Goal: Task Accomplishment & Management: Manage account settings

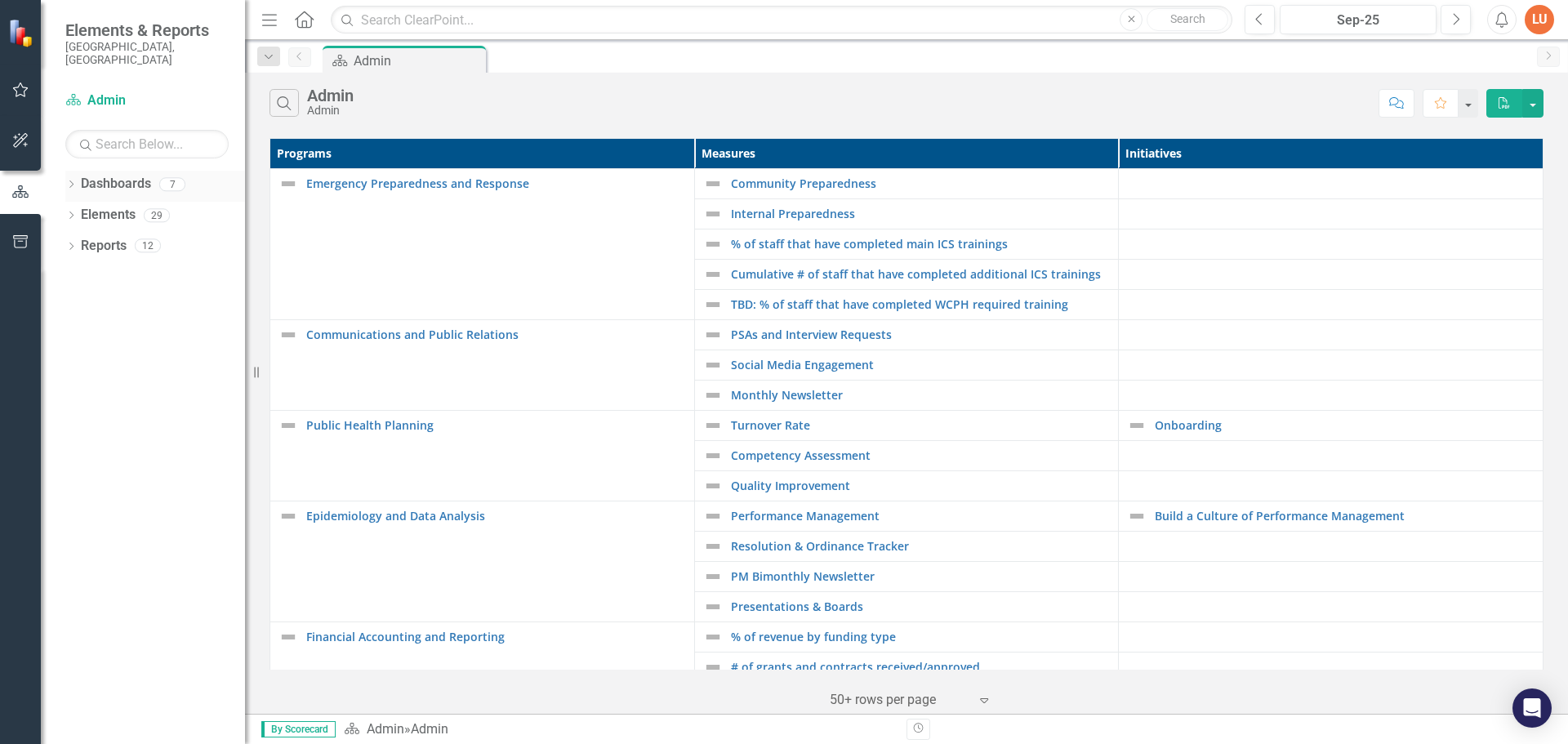
click at [73, 180] on icon at bounding box center [71, 184] width 4 height 7
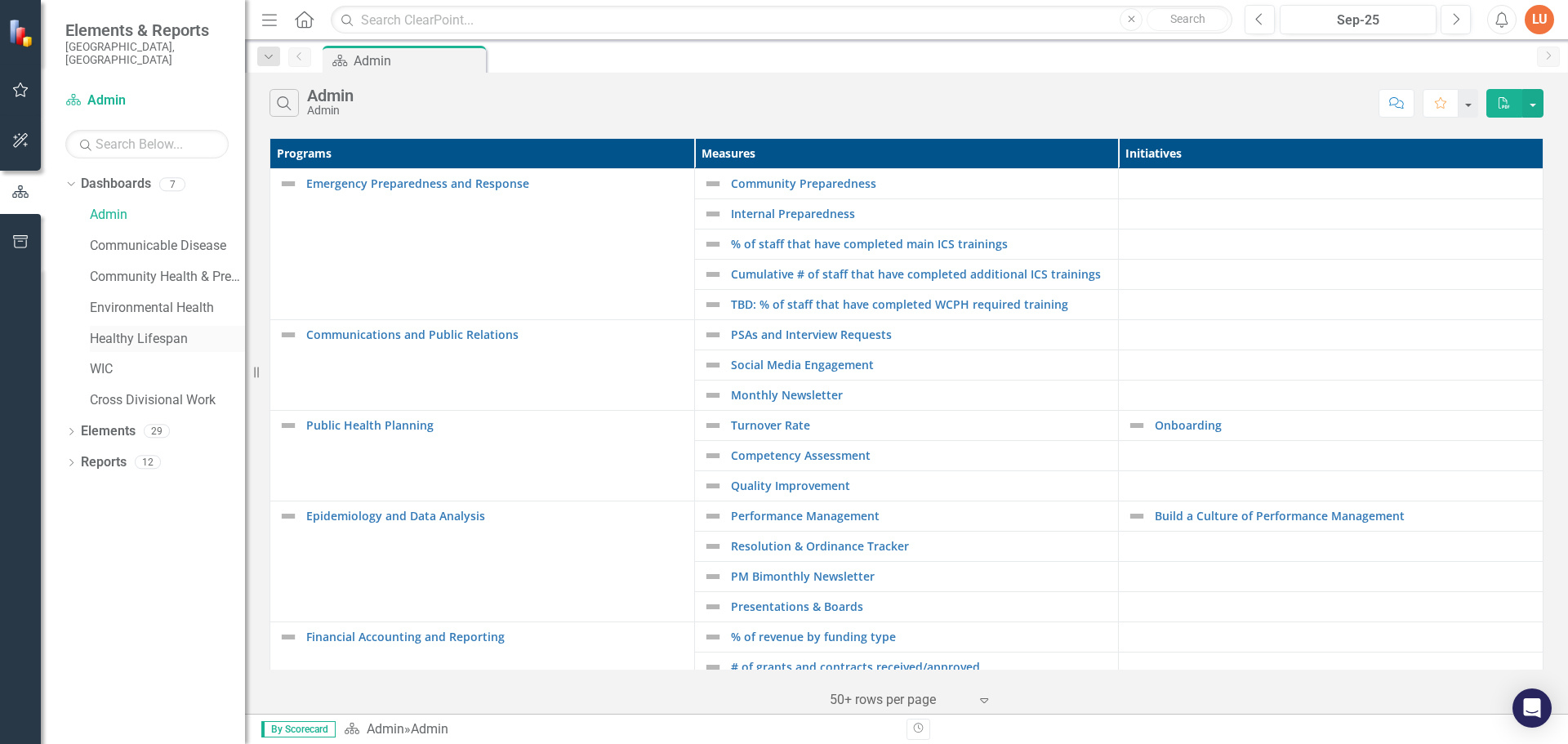
click at [137, 330] on link "Healthy Lifespan" at bounding box center [167, 339] width 155 height 18
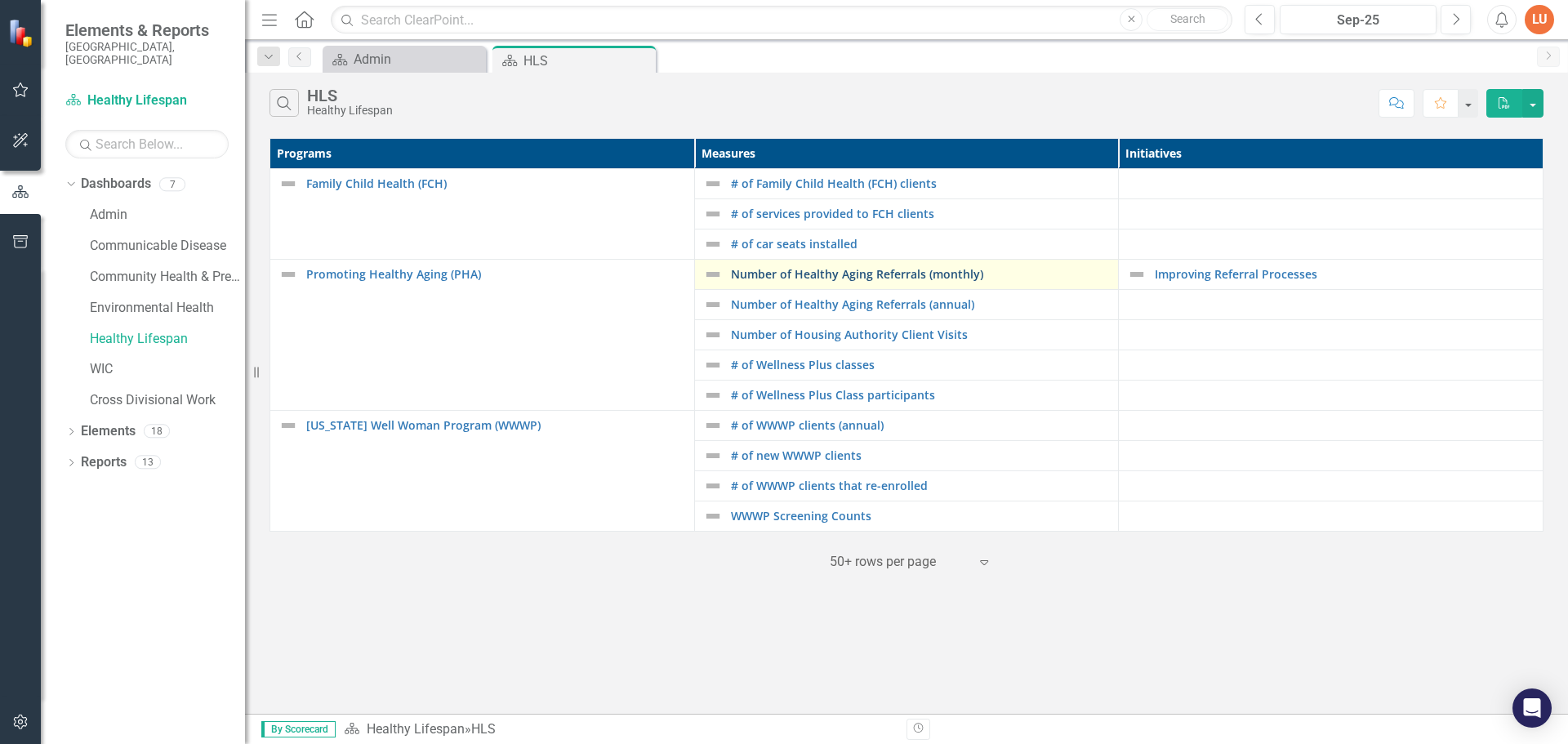
click at [827, 273] on link "Number of Healthy Aging Referrals (monthly)" at bounding box center [921, 274] width 379 height 12
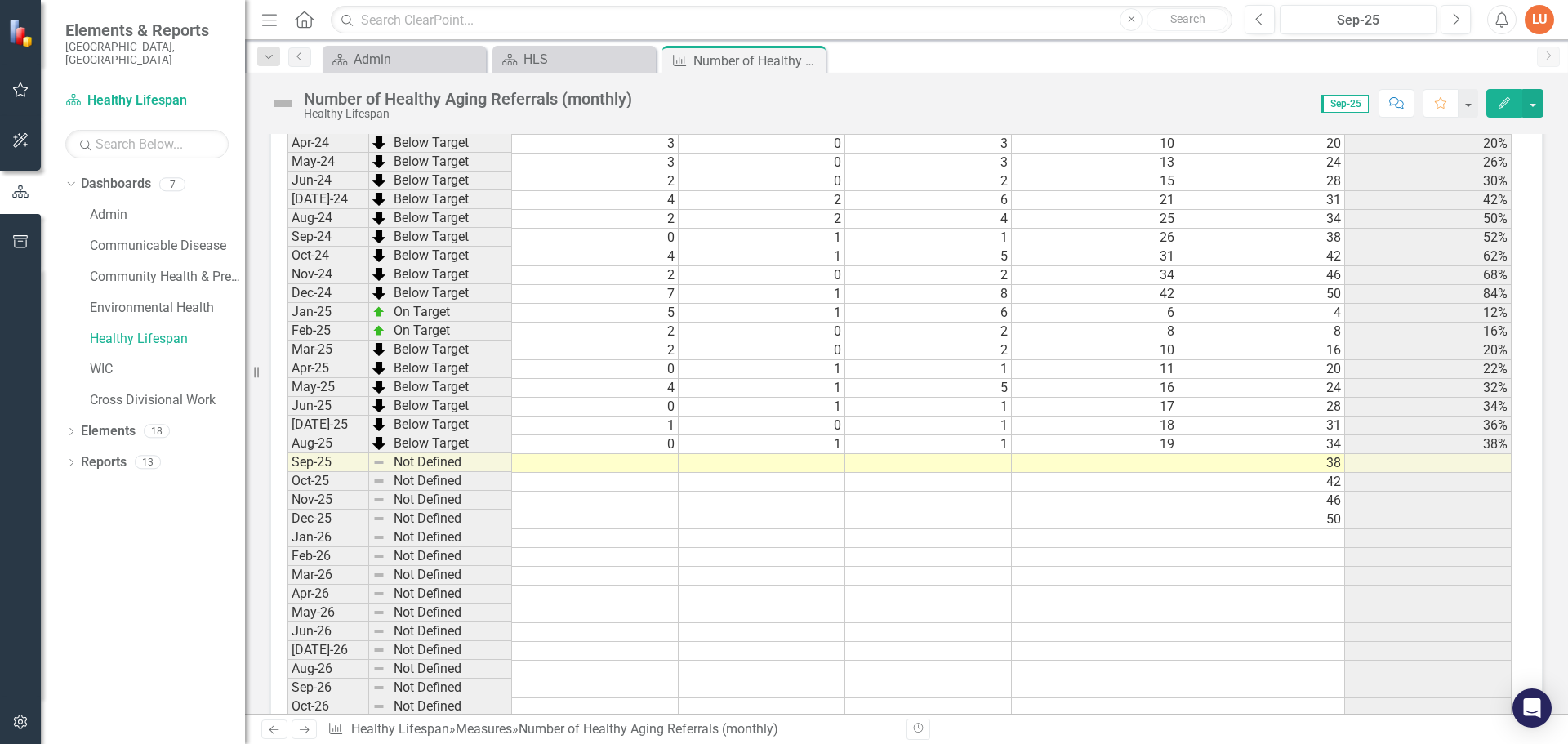
scroll to position [1306, 0]
click at [287, 467] on div "Period Status Falls Prevention Referrals Older Adult Referrals Monthly Count Cu…" at bounding box center [287, 508] width 0 height 935
type textarea "0"
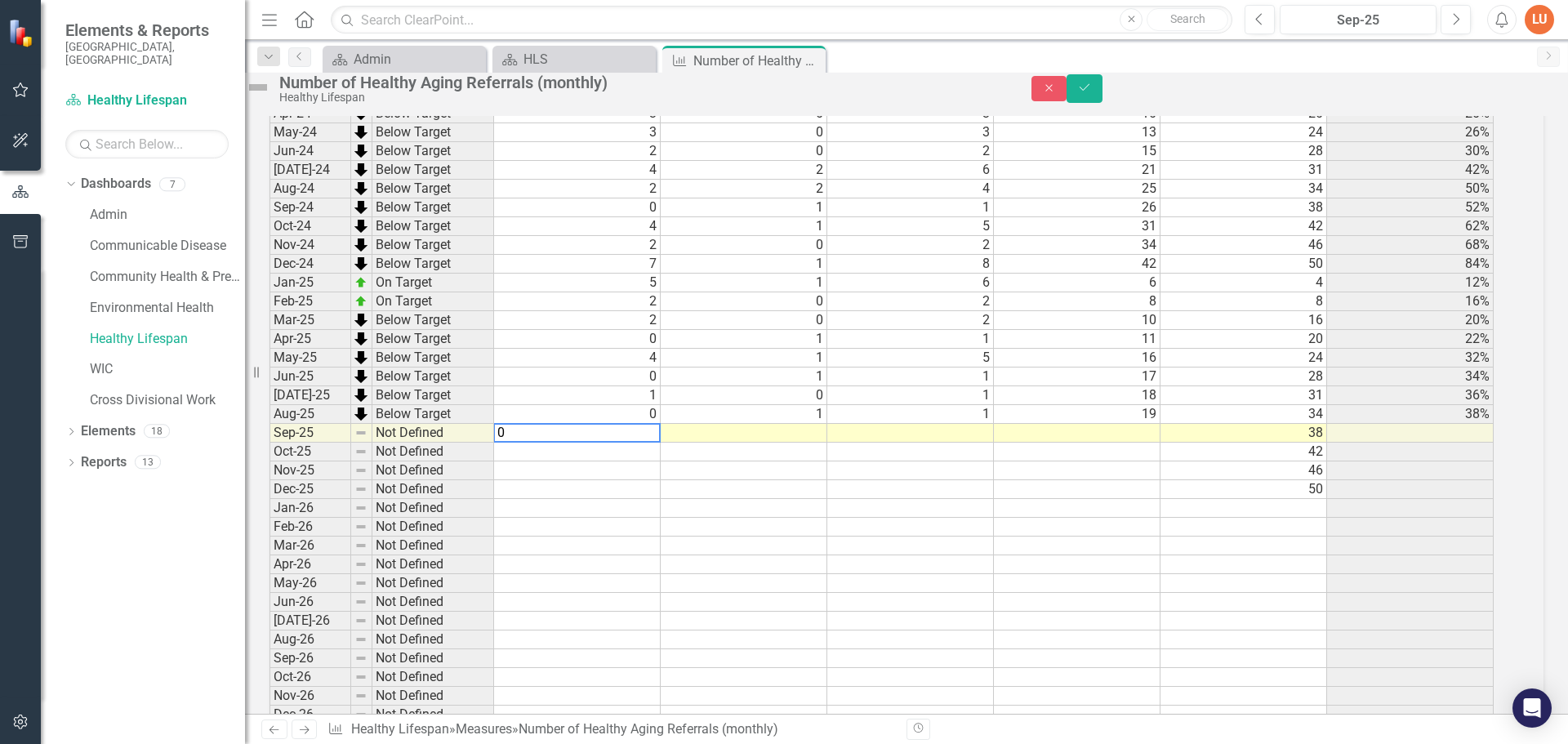
scroll to position [1311, 0]
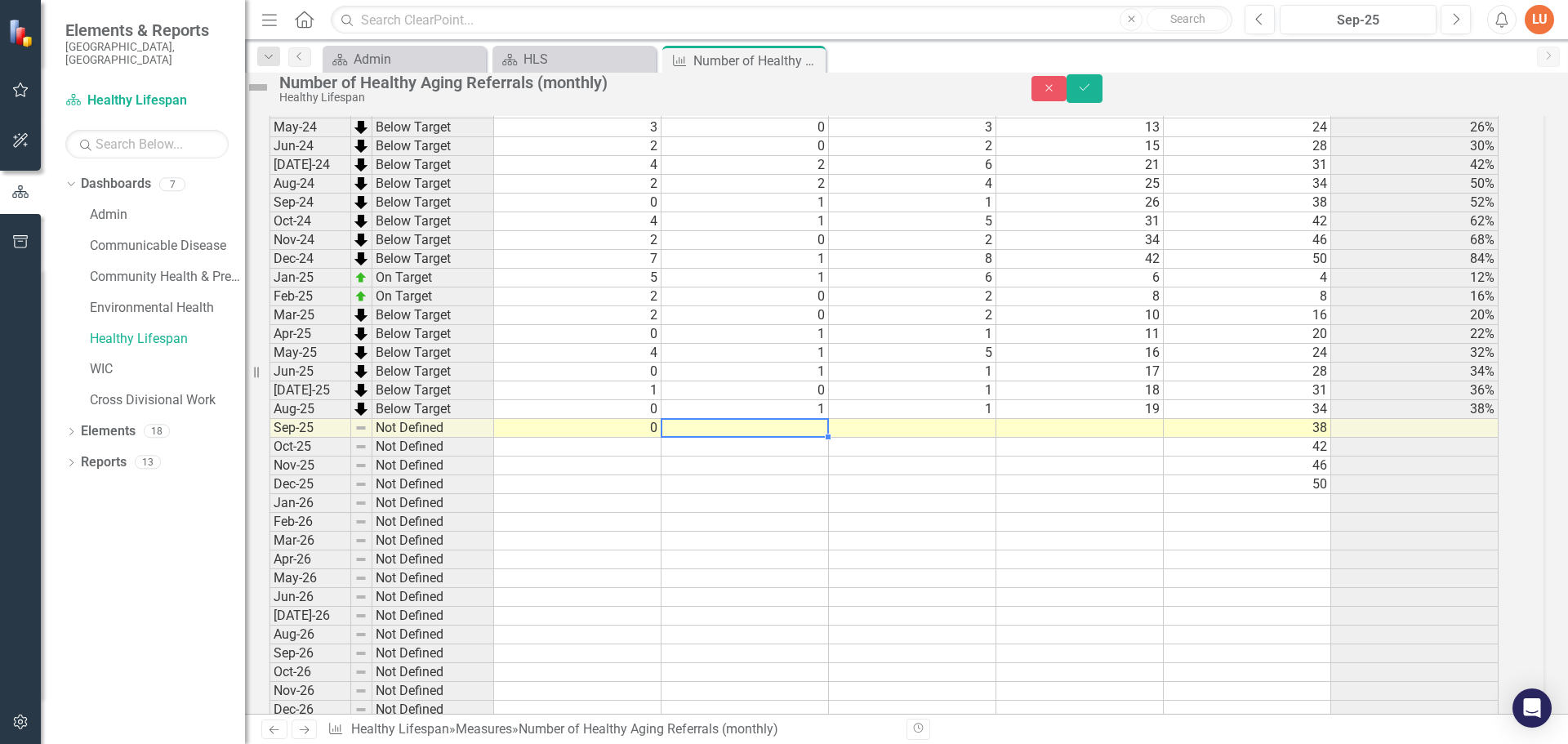
type textarea "0"
type textarea "19"
click at [1089, 90] on icon "submit" at bounding box center [1084, 87] width 10 height 6
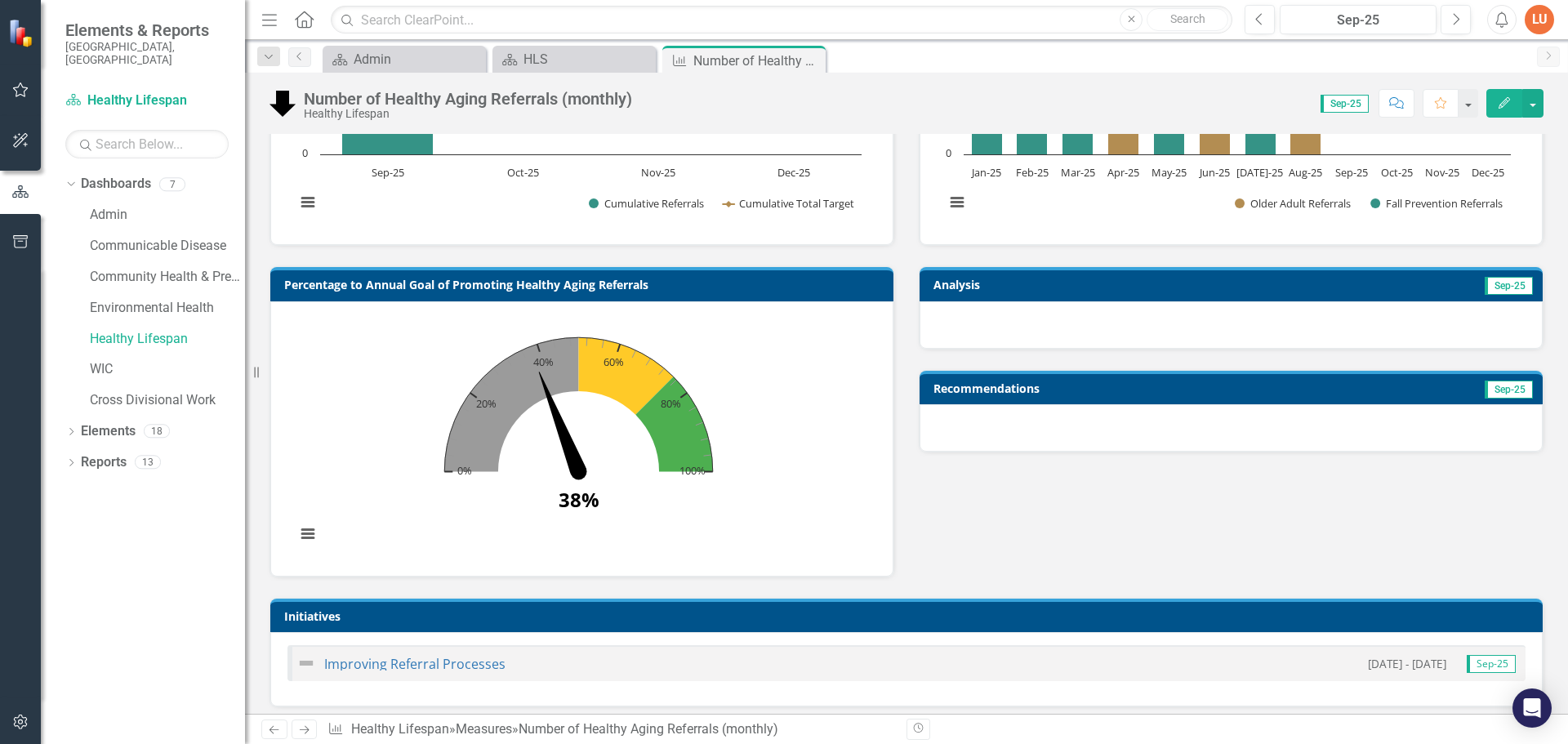
scroll to position [327, 0]
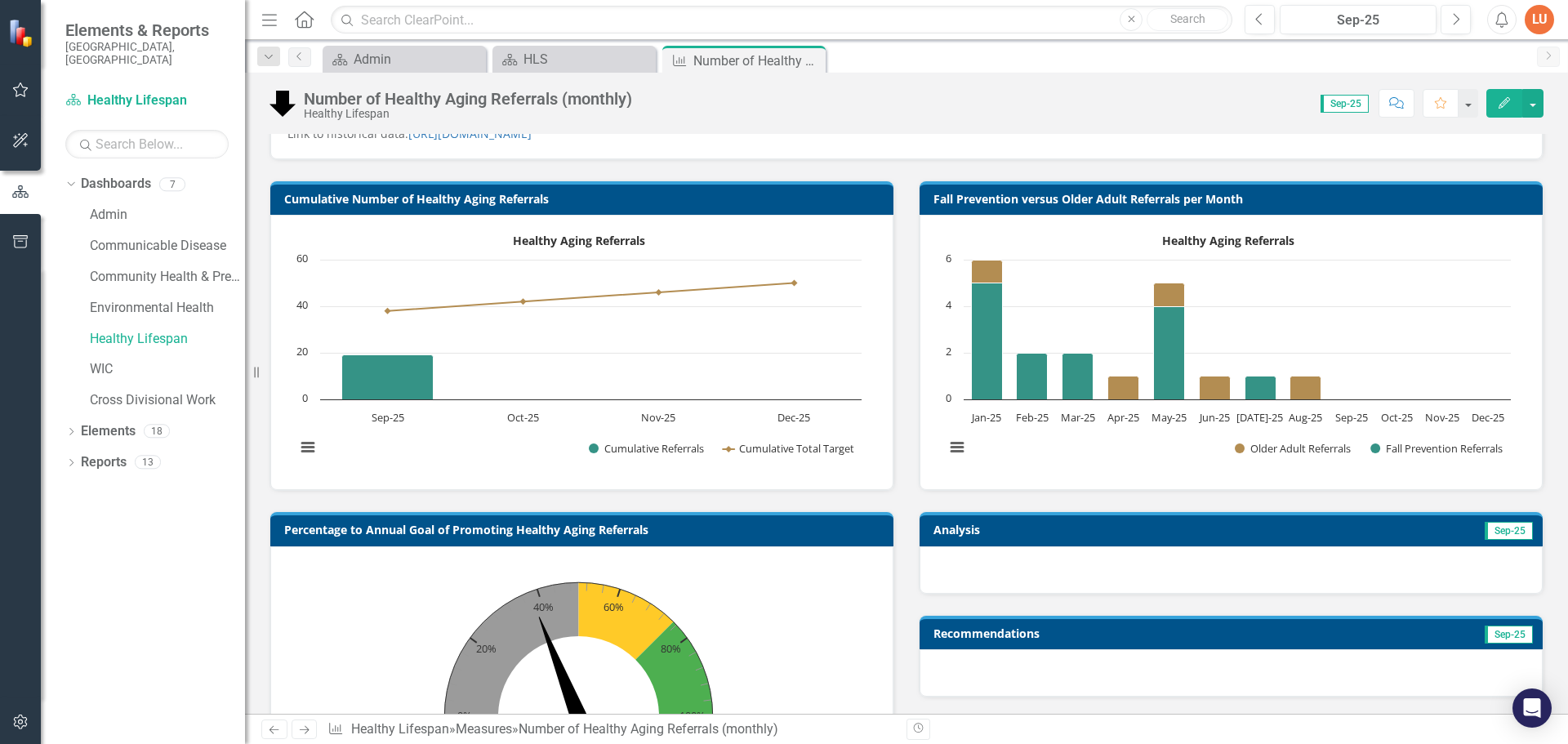
click at [1070, 535] on h3 "Analysis" at bounding box center [1078, 530] width 291 height 12
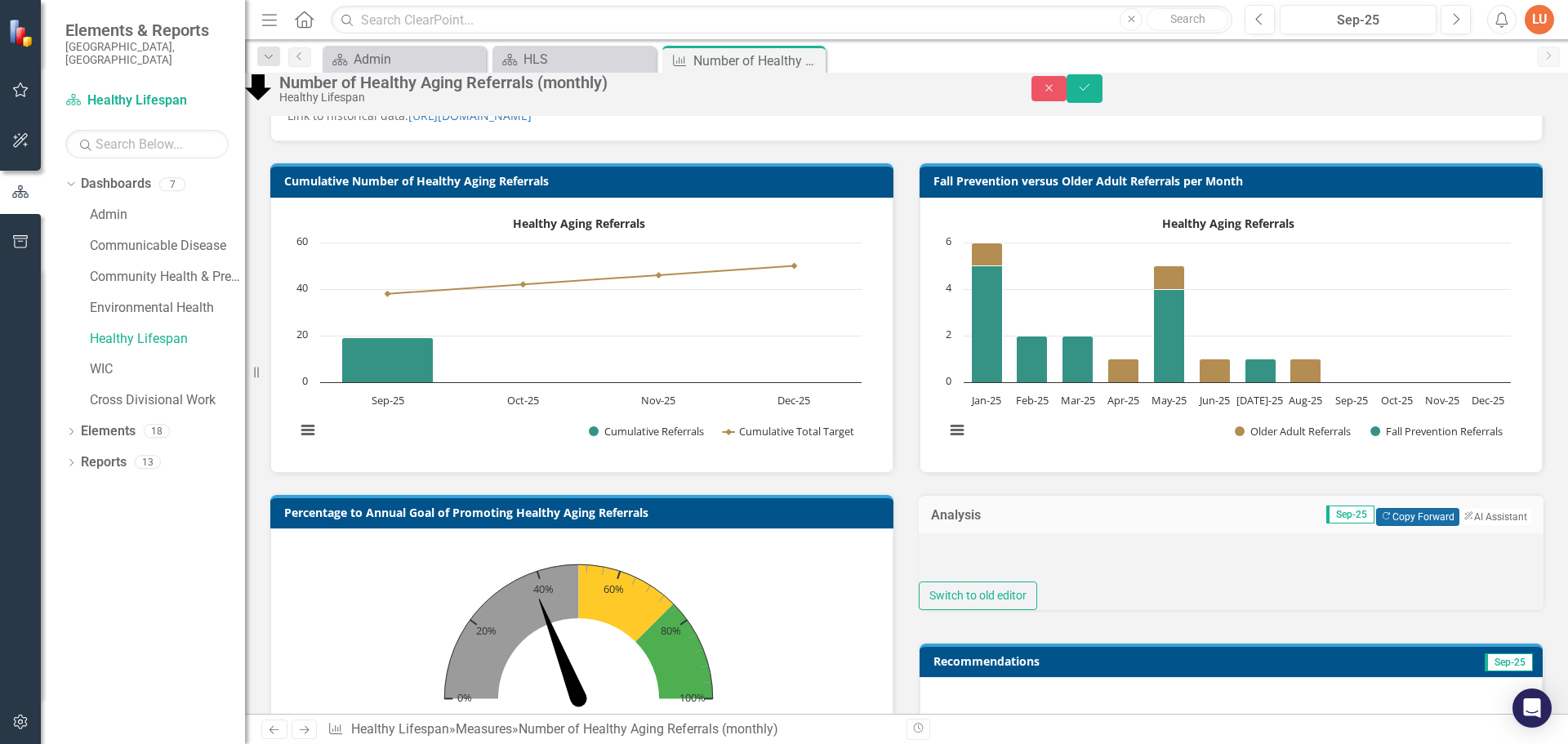
click at [1381, 526] on button "Copy Forward Copy Forward" at bounding box center [1417, 516] width 83 height 18
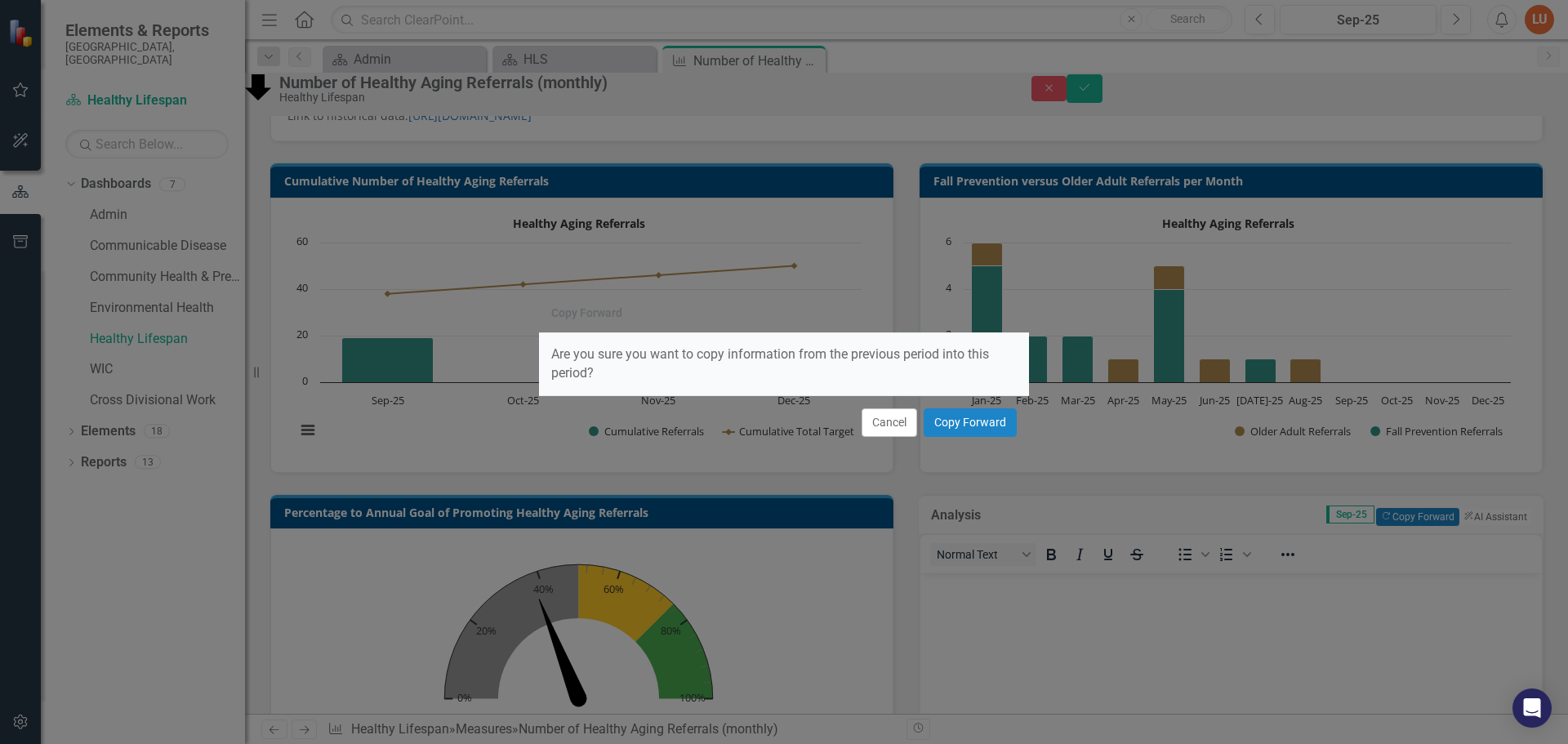
scroll to position [0, 0]
click at [968, 422] on button "Copy Forward" at bounding box center [970, 423] width 93 height 29
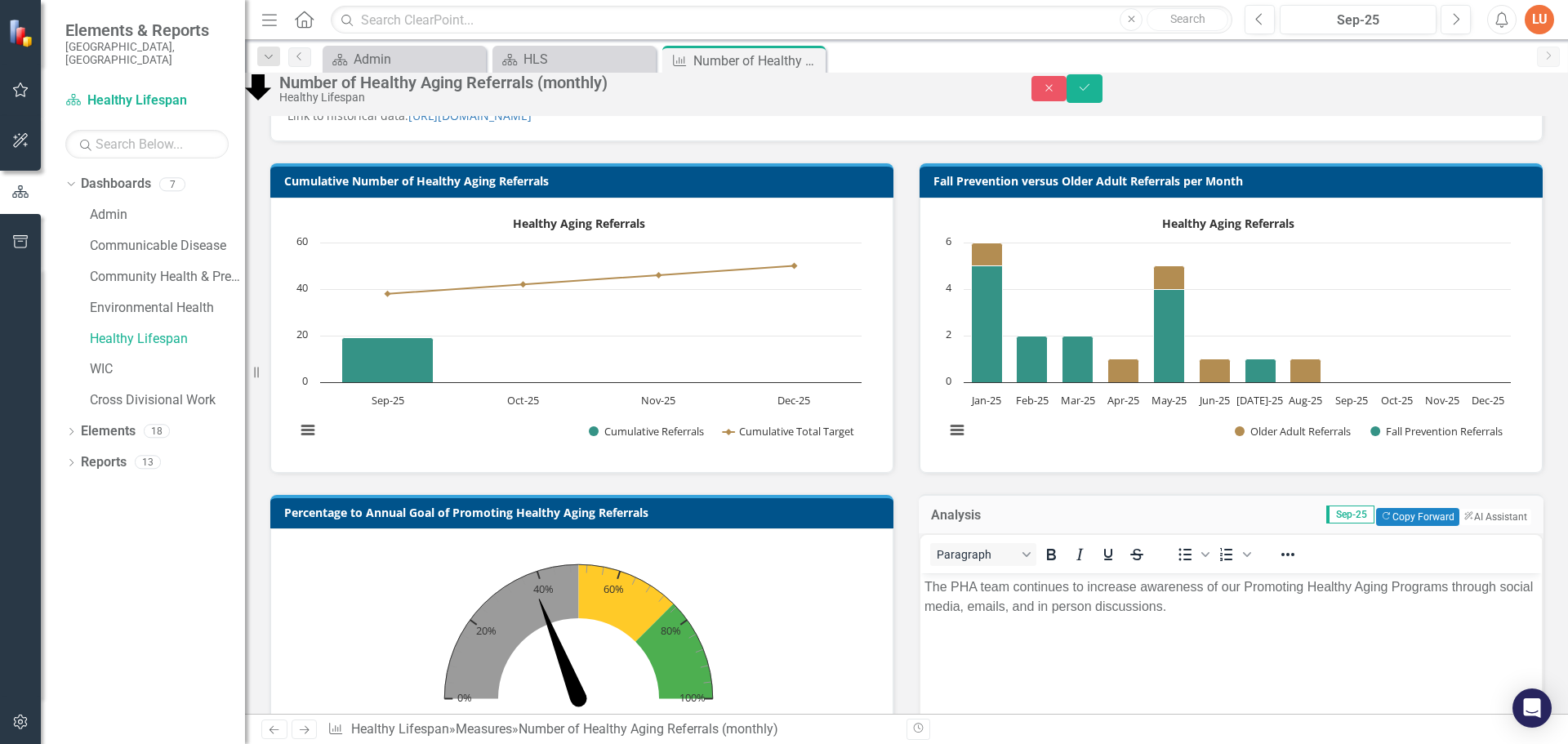
click at [1223, 614] on p "The PHA team continues to increase awareness of our Promoting Healthy Aging Pro…" at bounding box center [1231, 596] width 613 height 40
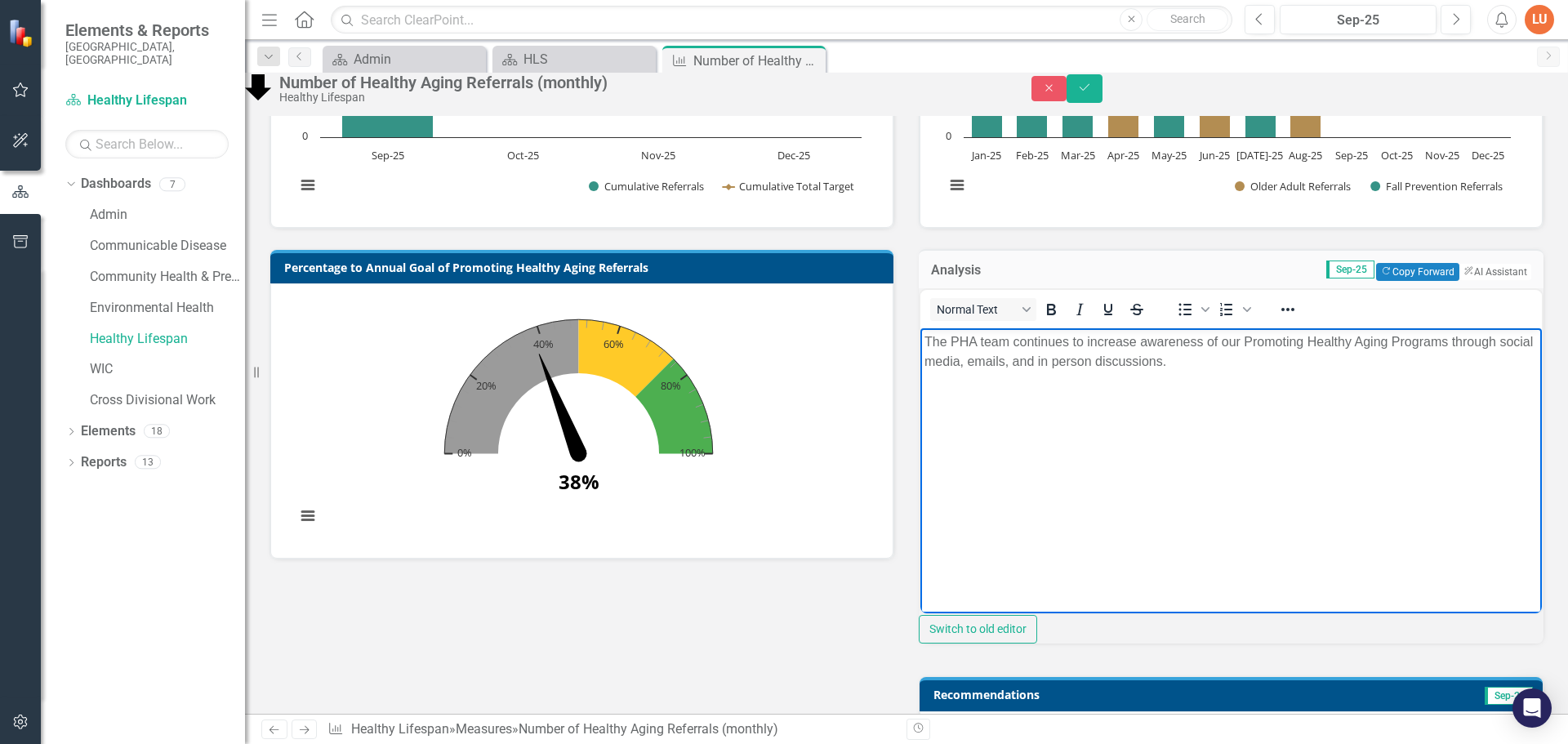
scroll to position [654, 0]
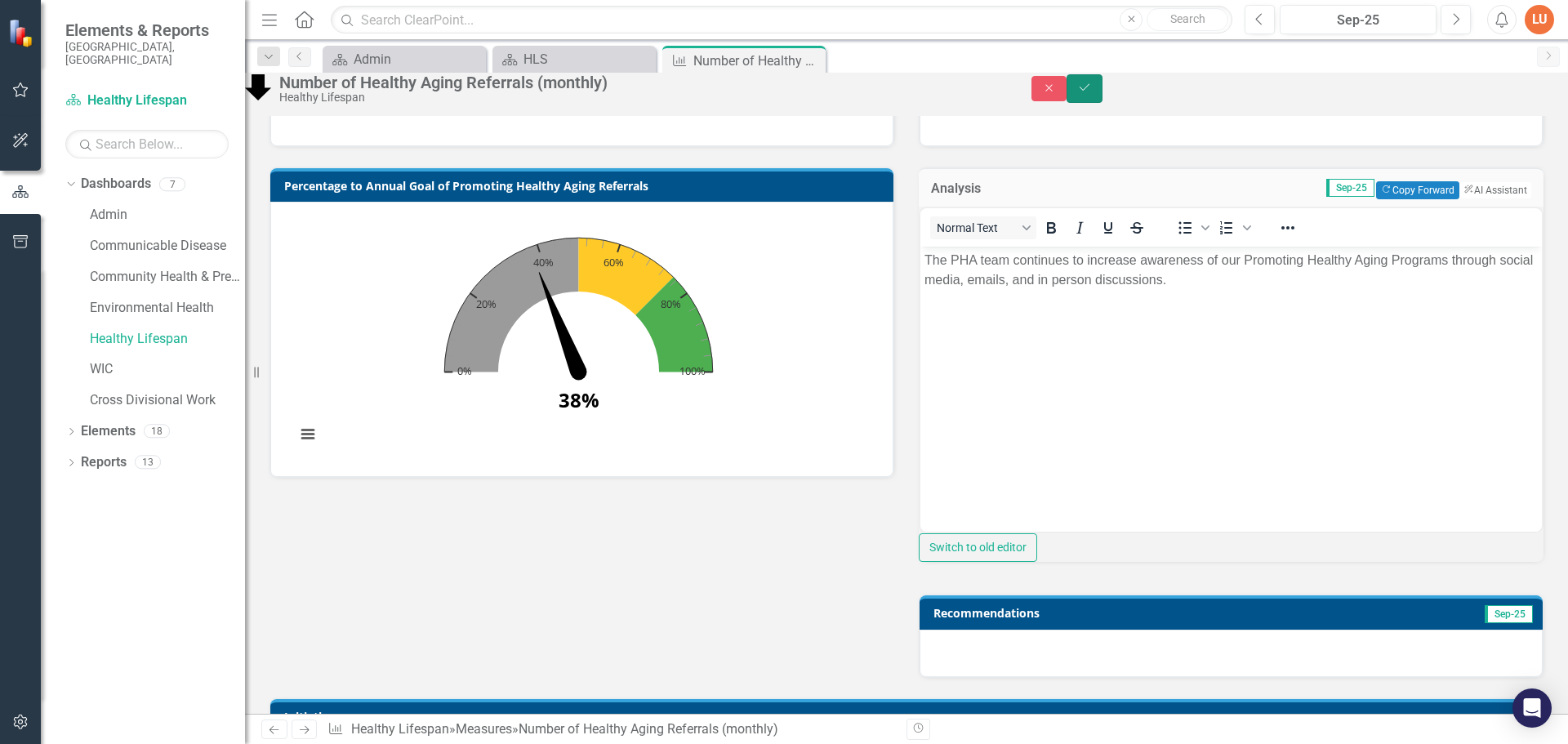
drag, startPoint x: 1529, startPoint y: 90, endPoint x: 496, endPoint y: 41, distance: 1034.2
click at [1092, 90] on icon "Save" at bounding box center [1084, 87] width 15 height 11
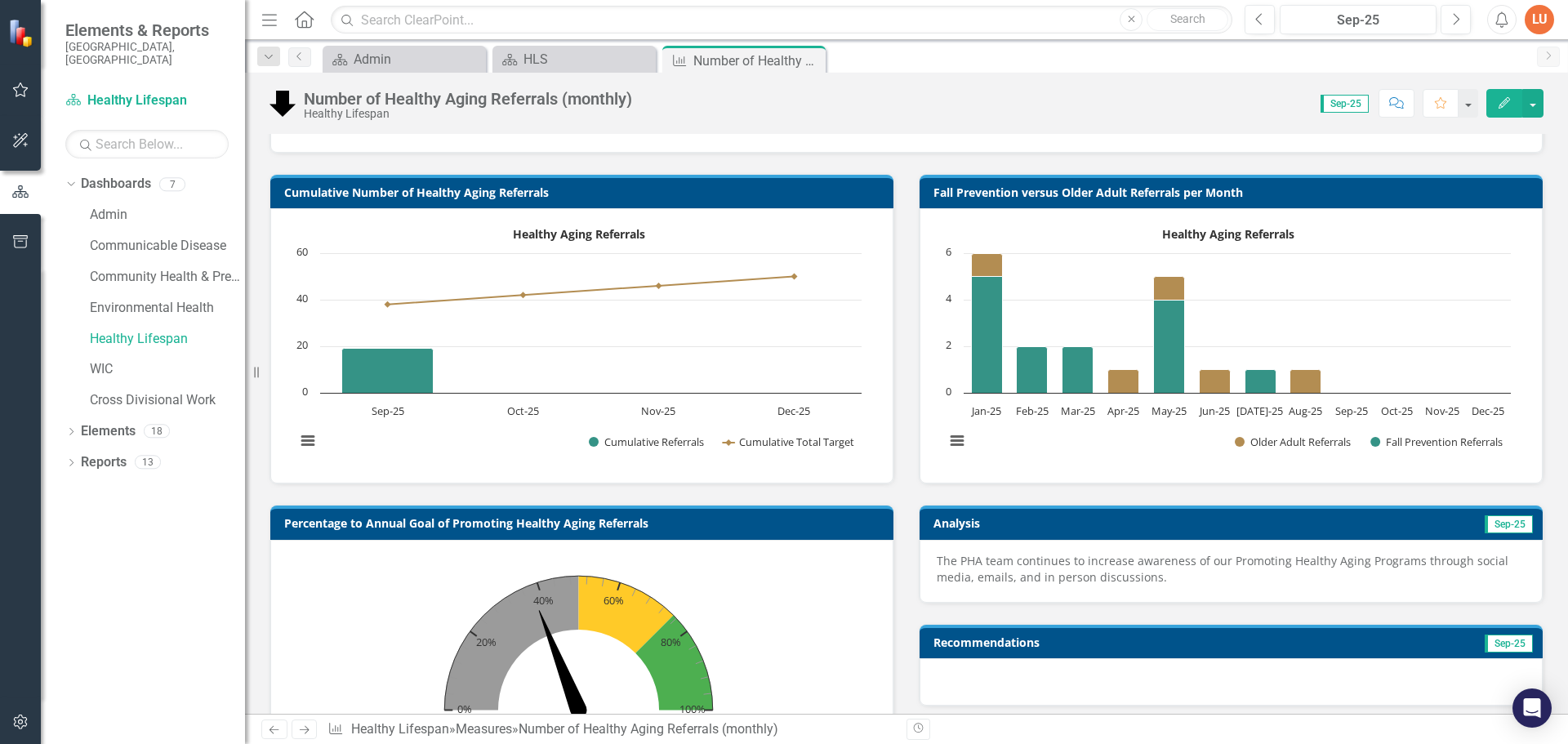
scroll to position [572, 0]
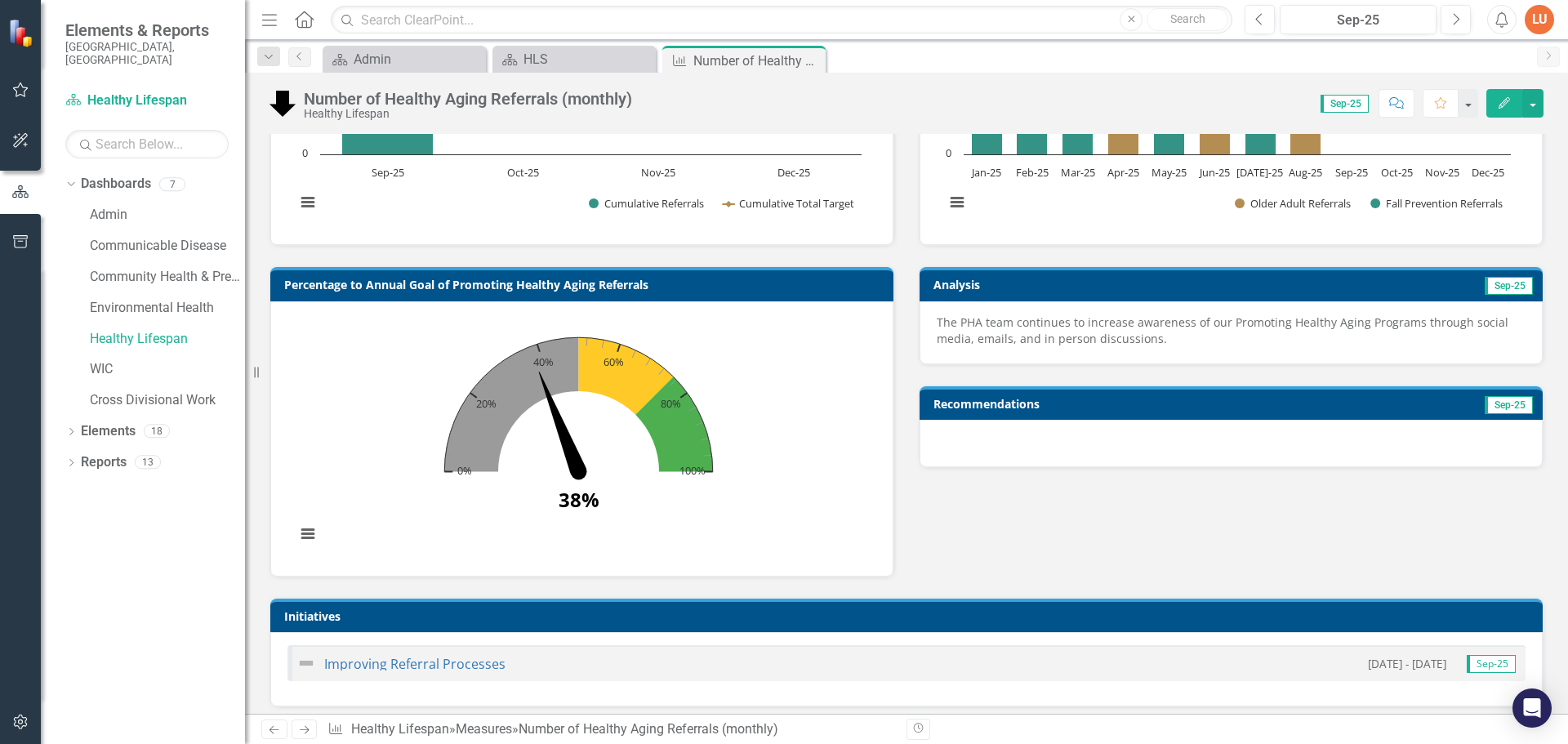
click at [1107, 405] on h3 "Recommendations" at bounding box center [1138, 404] width 409 height 12
click at [1107, 406] on h3 "Recommendations" at bounding box center [1138, 404] width 409 height 12
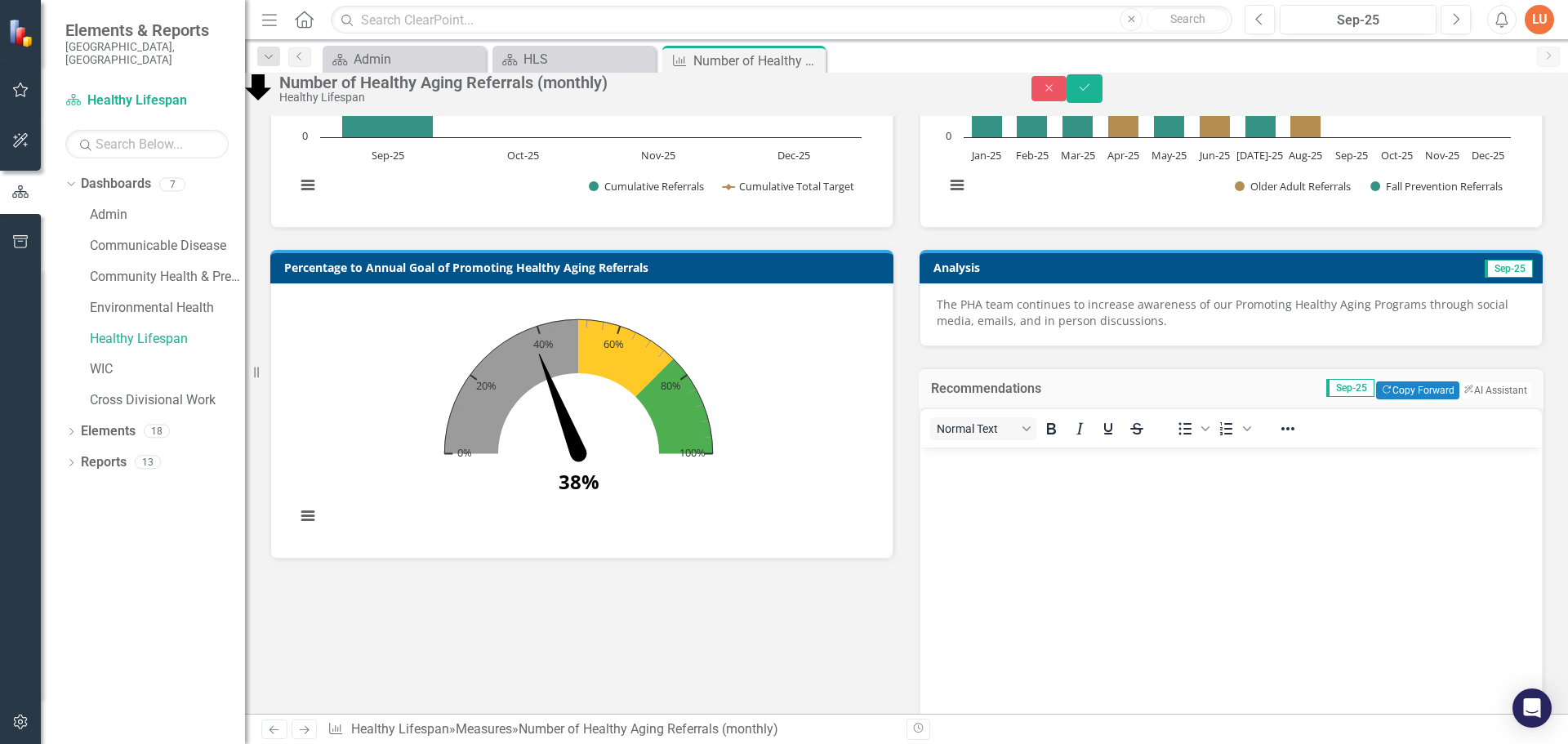
scroll to position [0, 0]
click at [1200, 329] on p "The PHA team continues to increase awareness of our Promoting Healthy Aging Pro…" at bounding box center [1231, 312] width 589 height 33
click at [1189, 282] on td "Analysis" at bounding box center [1078, 270] width 291 height 25
click at [1102, 88] on button "Save" at bounding box center [1084, 89] width 36 height 29
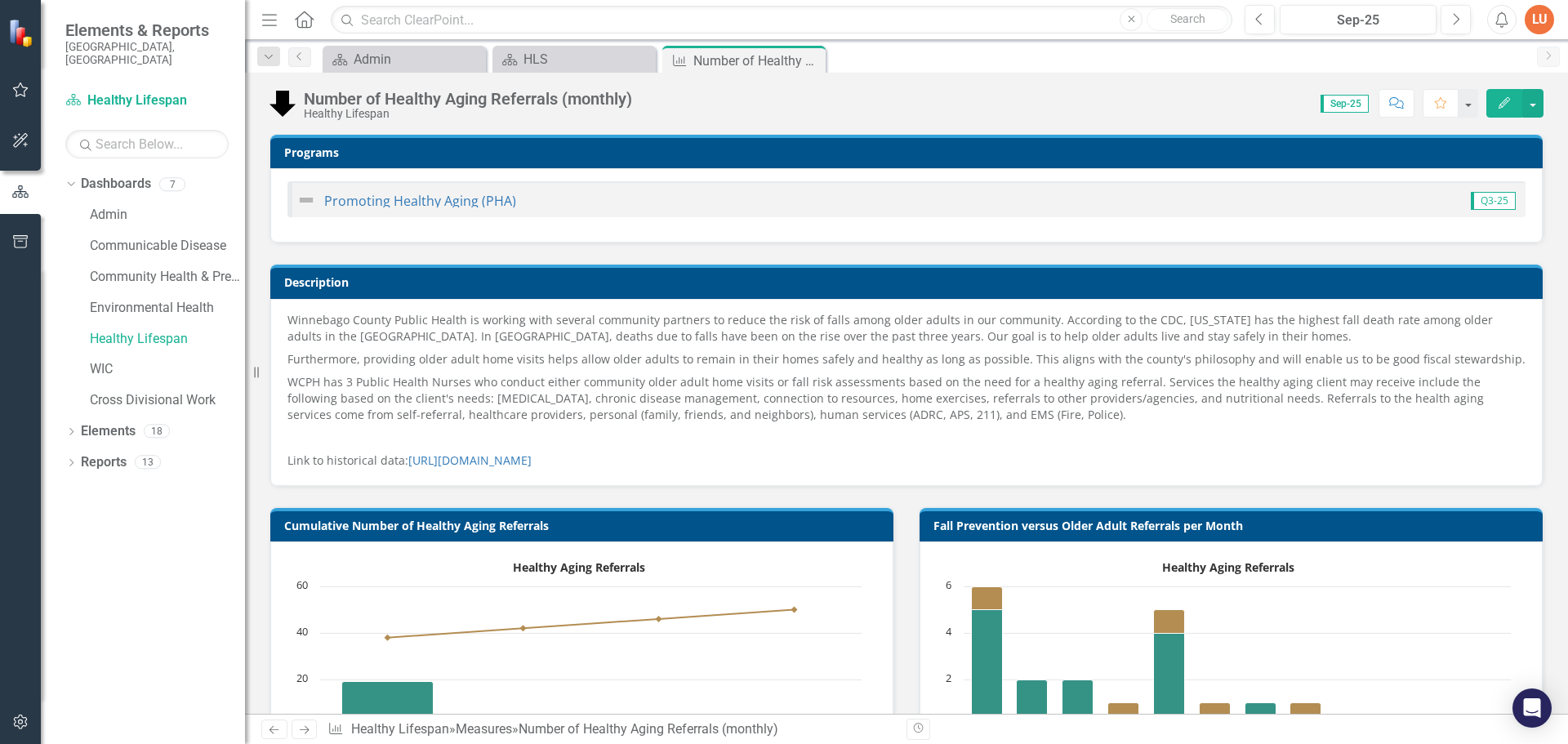
scroll to position [654, 0]
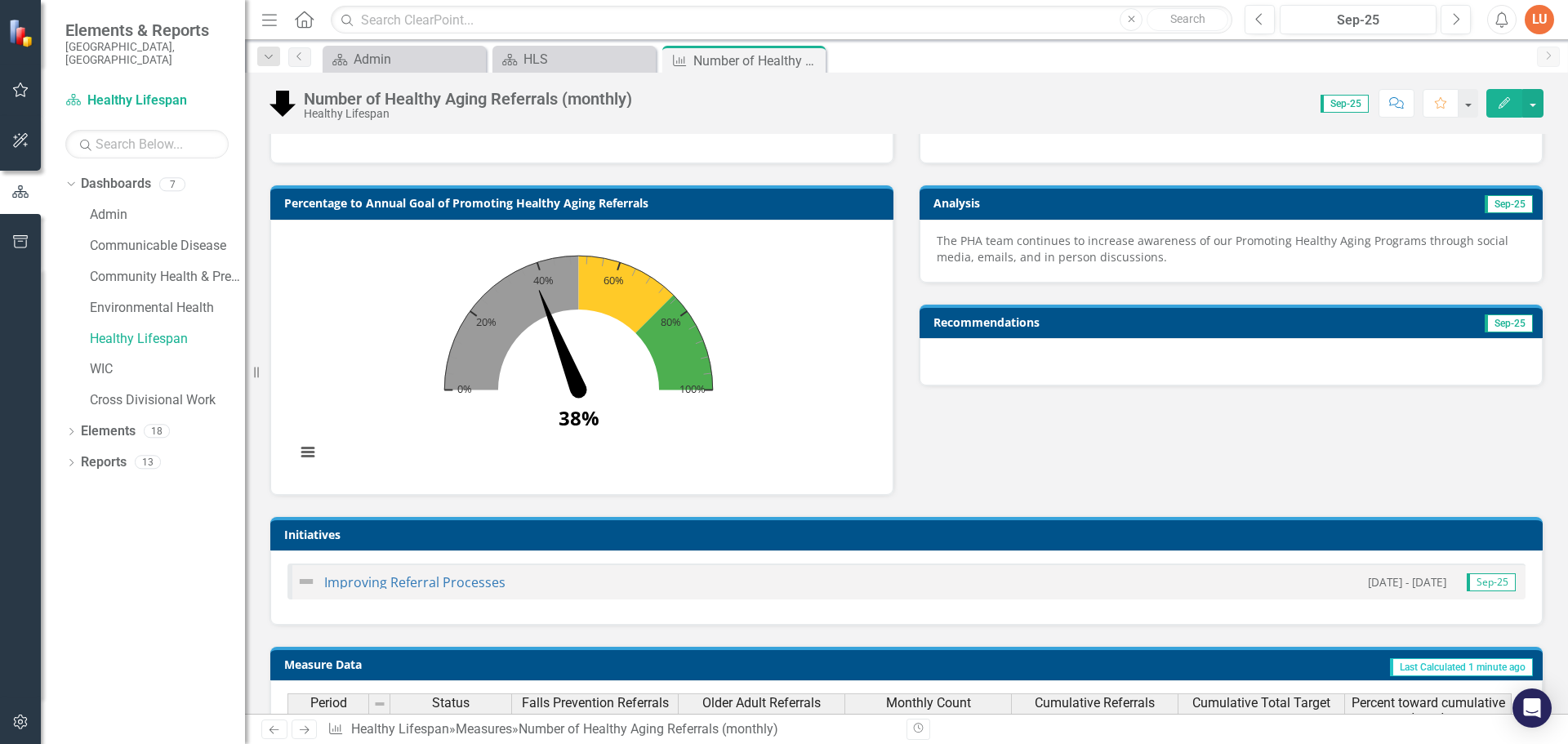
click at [1032, 208] on h3 "Analysis" at bounding box center [1078, 203] width 291 height 12
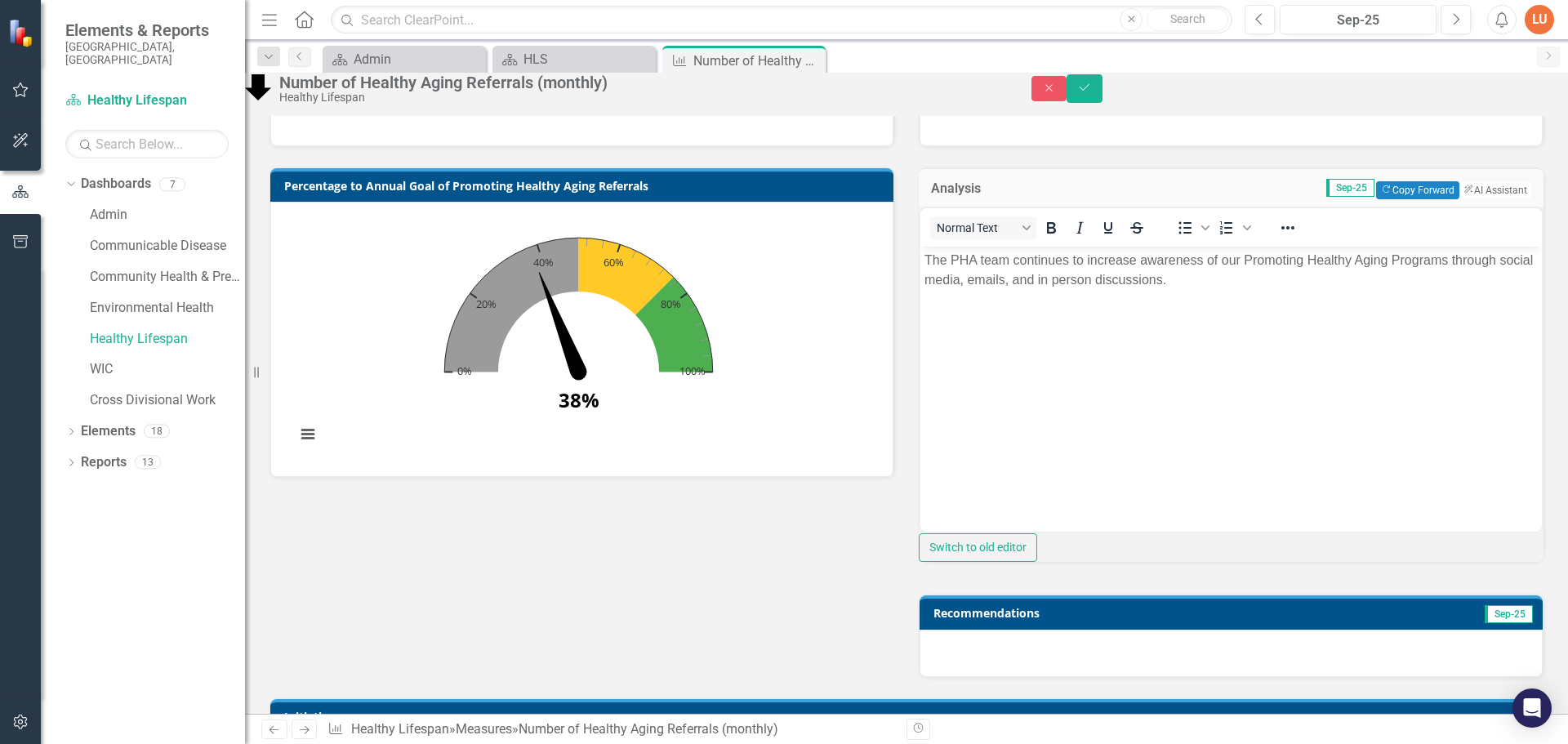
scroll to position [0, 0]
click at [925, 256] on p "The PHA team continues to increase awareness of our Promoting Healthy Aging Pro…" at bounding box center [1231, 270] width 613 height 40
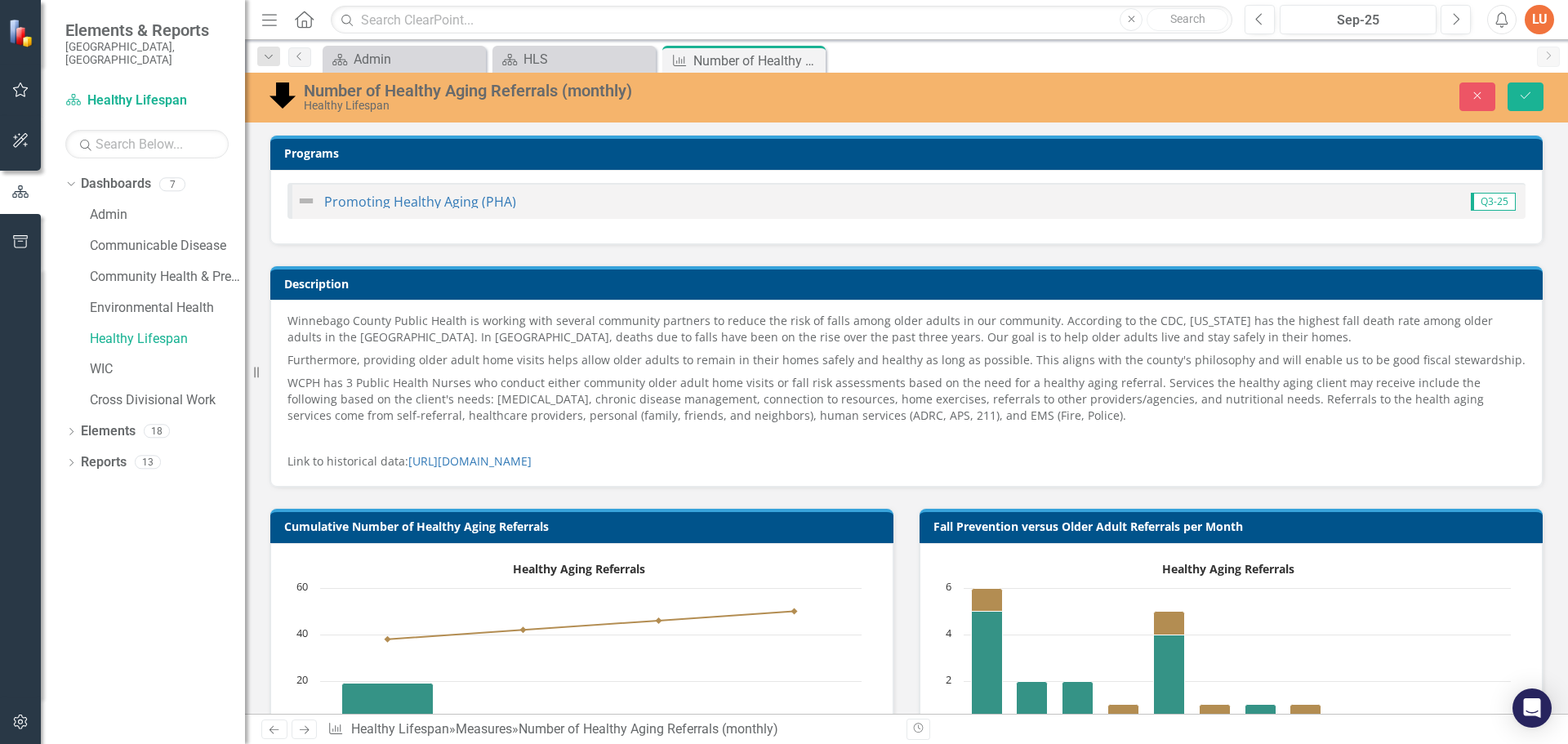
scroll to position [735, 0]
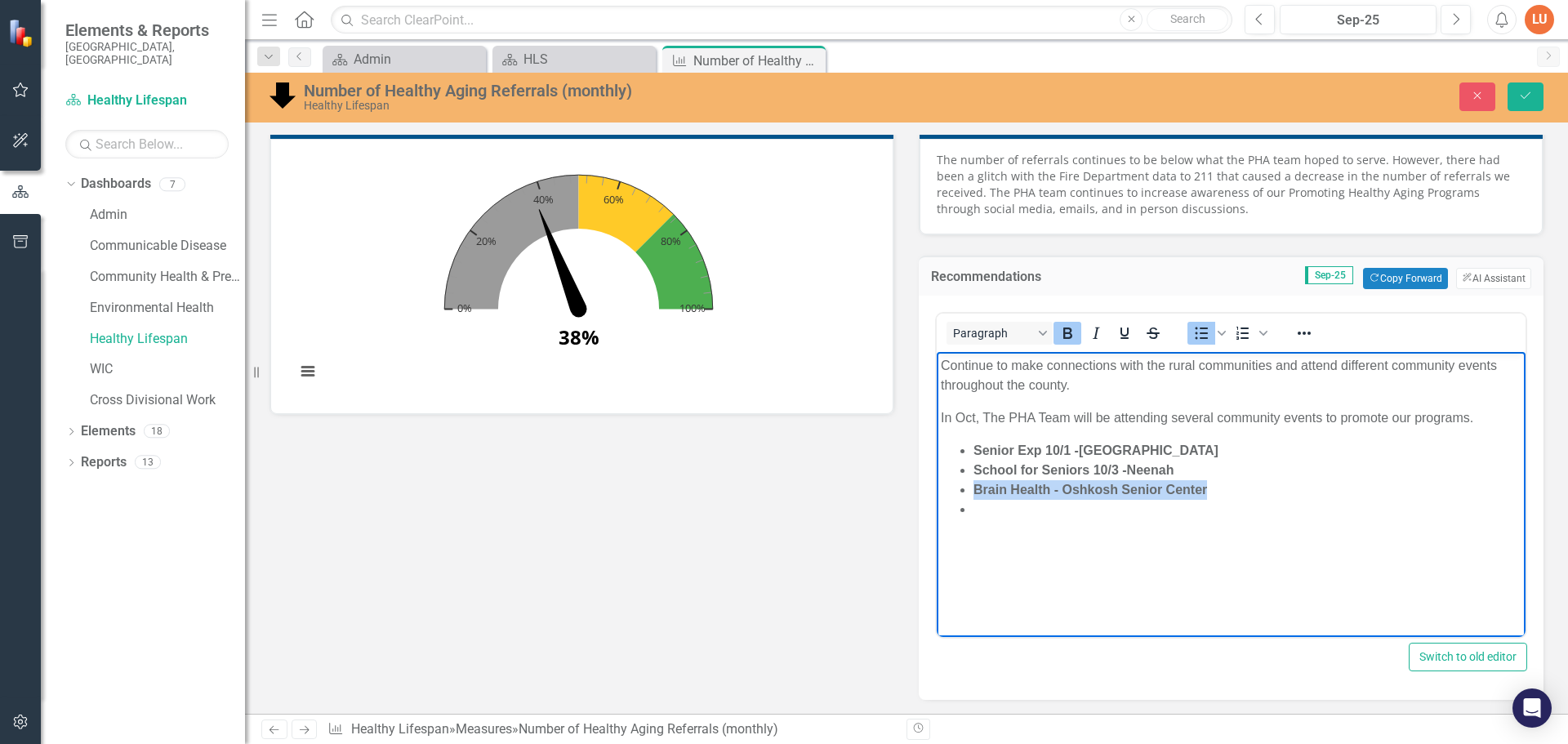
drag, startPoint x: 1218, startPoint y: 497, endPoint x: 974, endPoint y: 493, distance: 244.0
click at [974, 493] on li "Brain Health - Oshkosh Senior Center﻿" at bounding box center [1247, 490] width 548 height 19
